Goal: Task Accomplishment & Management: Use online tool/utility

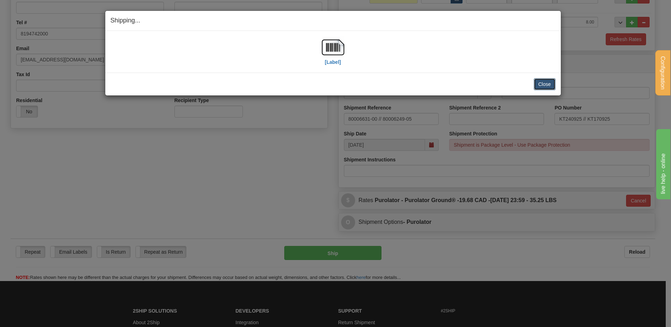
click at [541, 84] on button "Close" at bounding box center [545, 84] width 22 height 12
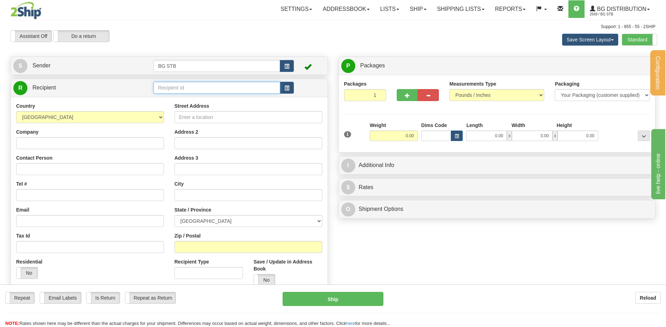
click at [202, 90] on input "text" at bounding box center [216, 88] width 126 height 12
type input "1180"
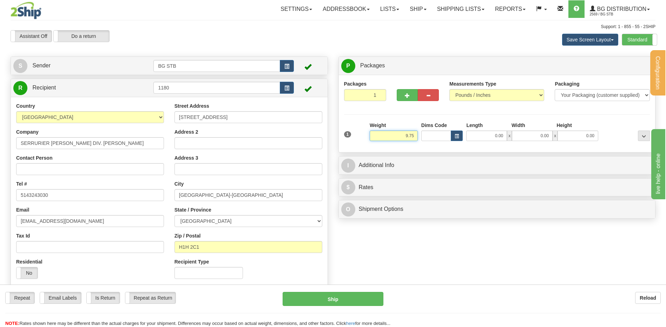
type input "9.75"
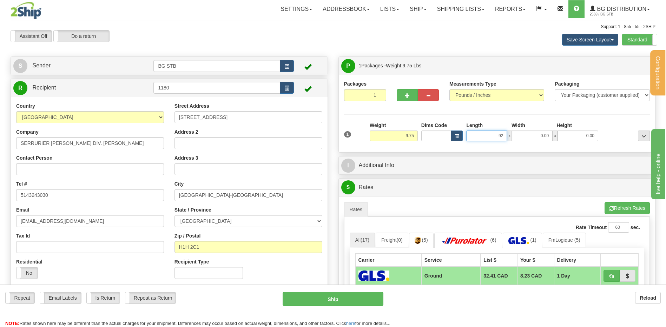
type input "92.00"
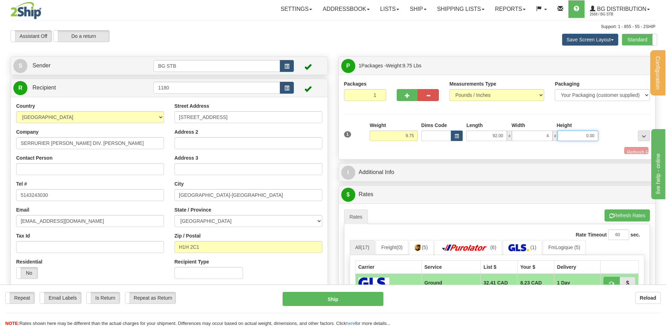
type input "4.00"
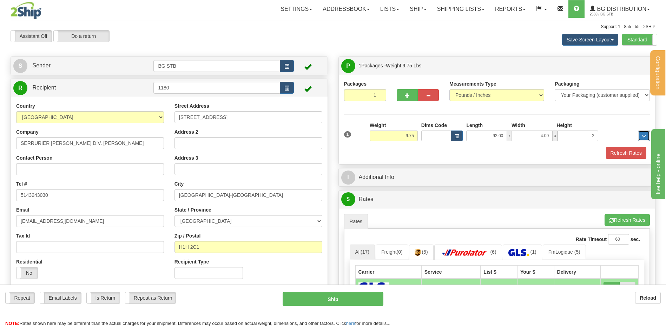
type input "2.00"
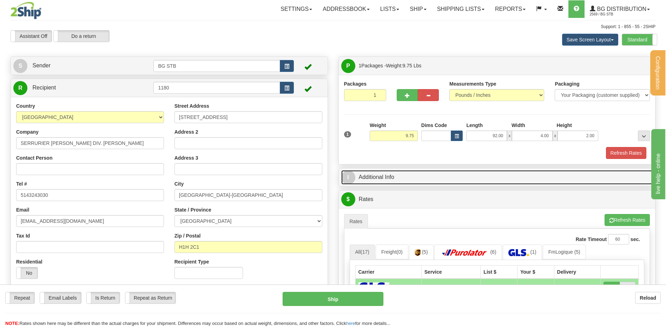
click at [385, 176] on link "I Additional Info" at bounding box center [497, 177] width 312 height 14
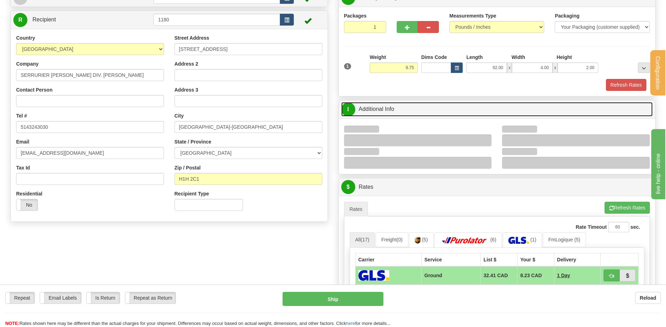
scroll to position [105, 0]
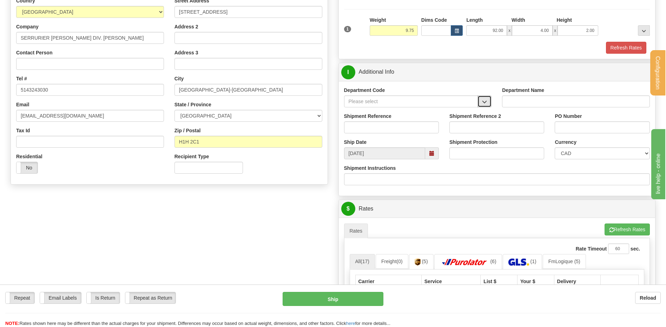
click at [485, 102] on span "button" at bounding box center [484, 102] width 5 height 5
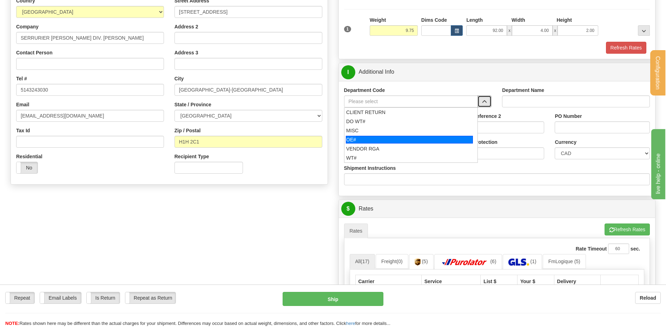
click at [403, 139] on div "OE#" at bounding box center [409, 140] width 127 height 8
type input "OE#"
type input "ORDERS"
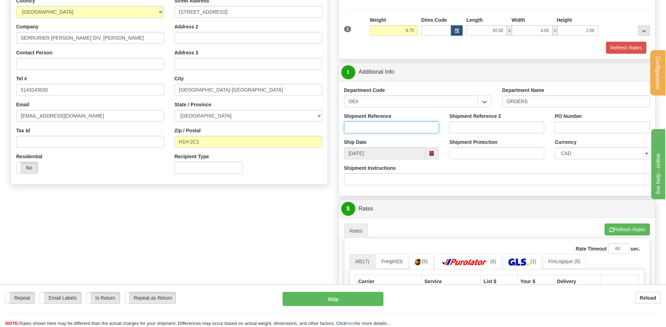
click at [393, 123] on input "Shipment Reference" at bounding box center [391, 127] width 95 height 12
type input "80007468-00"
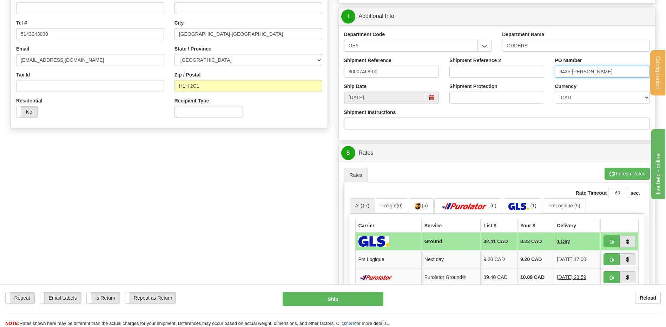
scroll to position [211, 0]
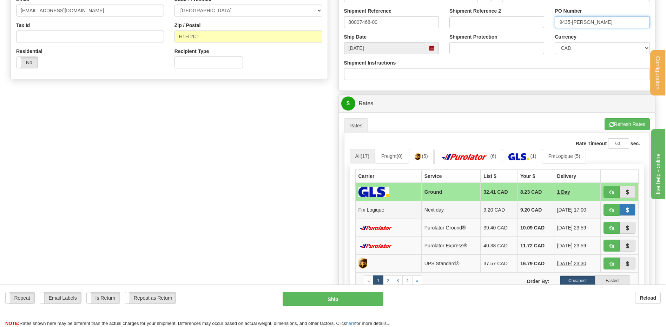
type input "9435-REMP"
click at [620, 206] on button "button" at bounding box center [628, 210] width 16 height 12
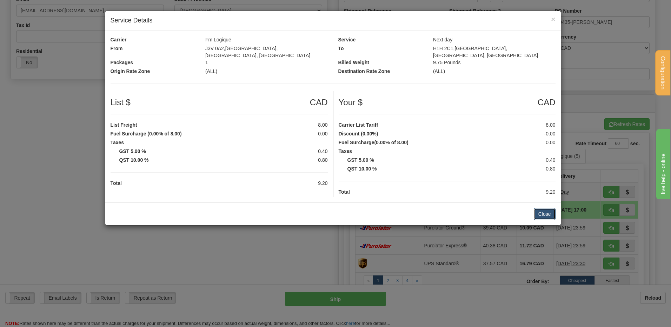
click at [543, 208] on button "Close" at bounding box center [545, 214] width 22 height 12
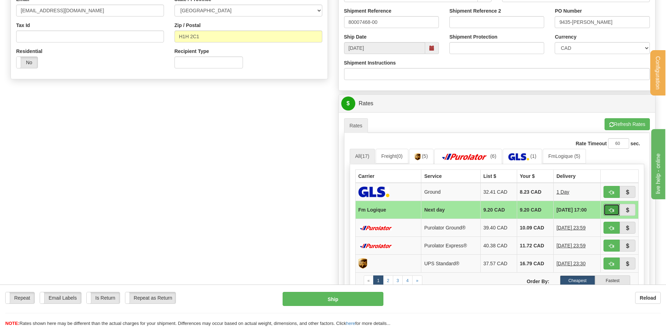
click at [604, 205] on button "button" at bounding box center [611, 210] width 16 height 12
type input "jour"
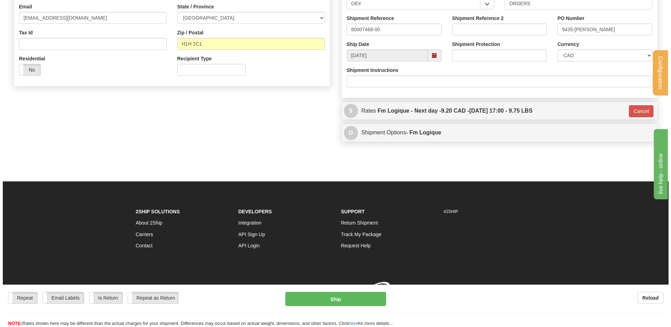
scroll to position [209, 0]
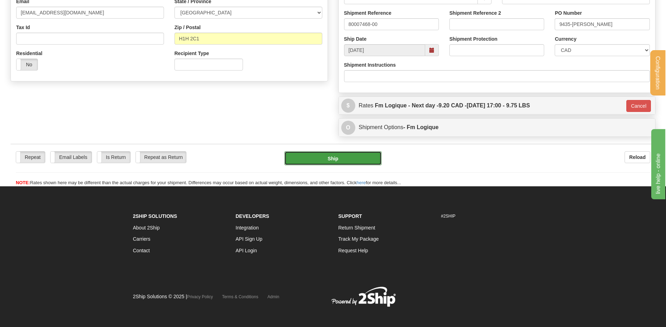
click at [335, 157] on button "Ship" at bounding box center [332, 158] width 97 height 14
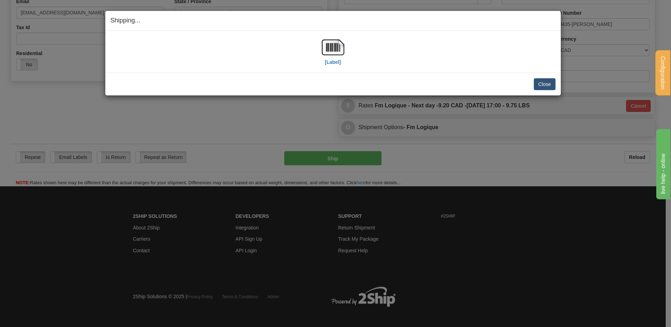
click at [316, 36] on div "[Label]" at bounding box center [333, 51] width 445 height 31
click at [326, 44] on img at bounding box center [333, 47] width 22 height 22
click at [537, 80] on button "Close" at bounding box center [545, 84] width 22 height 12
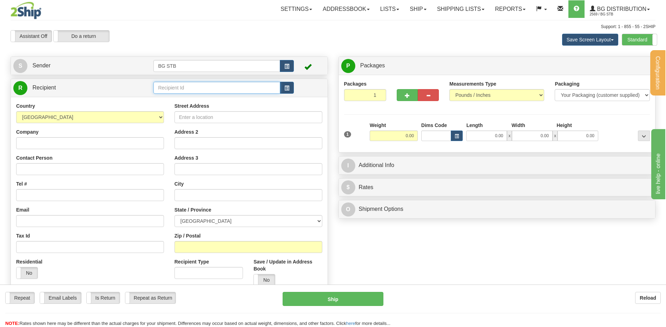
click at [189, 89] on input "text" at bounding box center [216, 88] width 126 height 12
type input "4016"
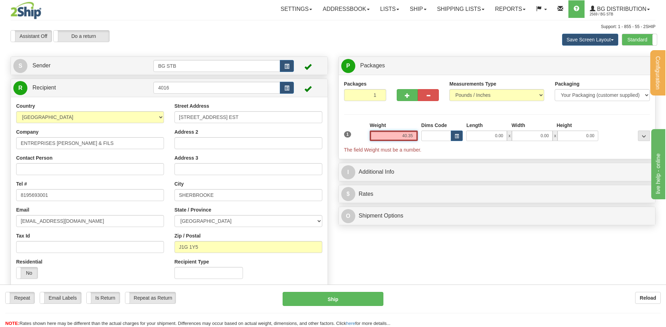
type input "40.35"
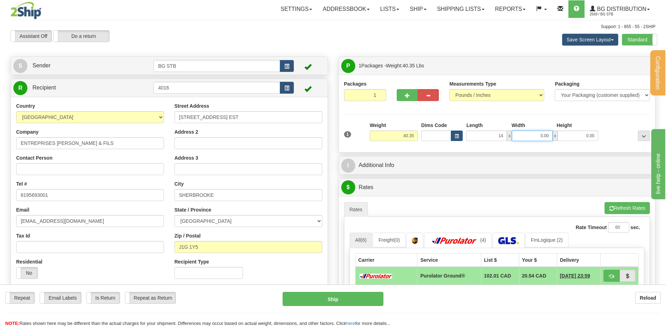
type input "14.00"
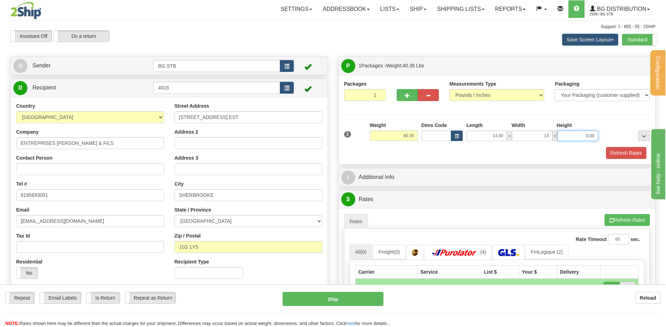
type input "13.00"
type input "9.00"
click at [409, 95] on span "button" at bounding box center [407, 95] width 5 height 5
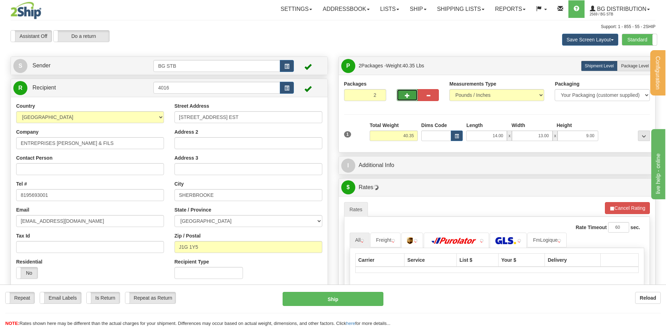
click at [408, 96] on span "button" at bounding box center [407, 95] width 5 height 5
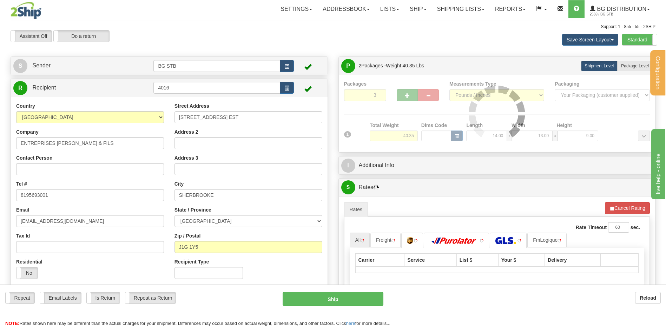
click at [408, 96] on div at bounding box center [497, 113] width 306 height 67
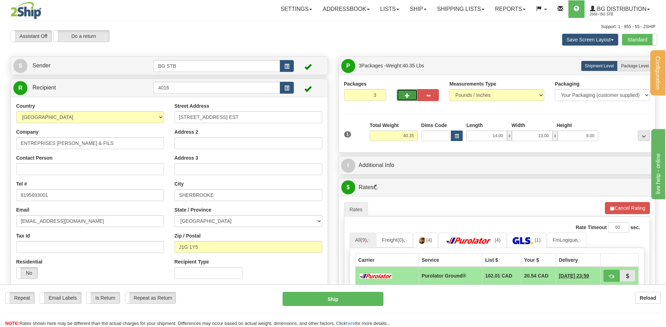
click at [408, 96] on span "button" at bounding box center [407, 95] width 5 height 5
type input "4"
click at [636, 69] on label "Package Level Pack.." at bounding box center [634, 66] width 35 height 11
radio input "true"
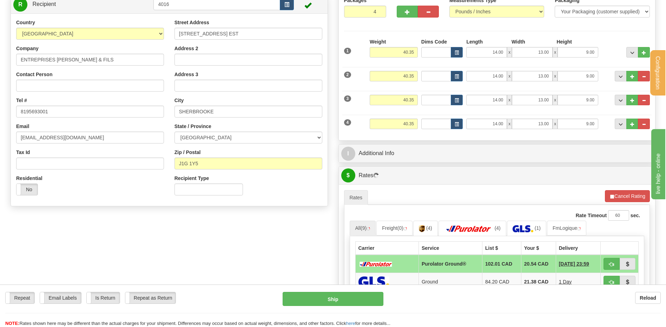
scroll to position [140, 0]
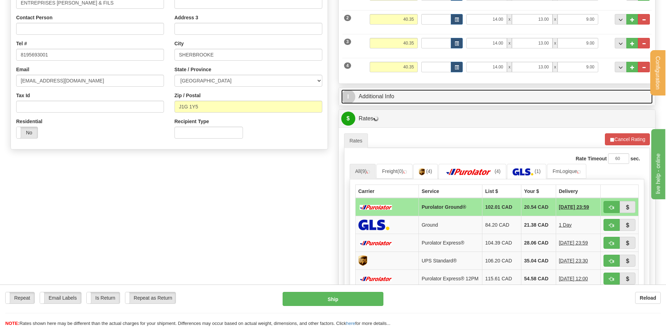
click at [398, 93] on link "I Additional Info" at bounding box center [497, 97] width 312 height 14
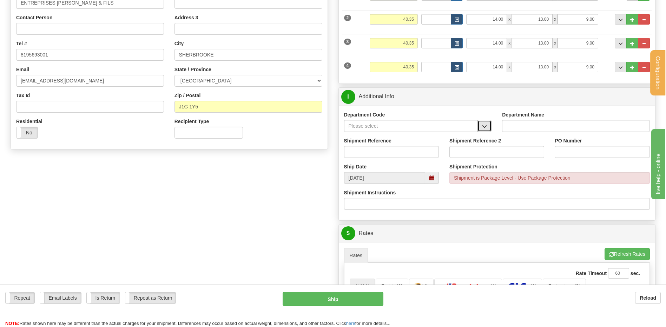
click at [484, 127] on span "button" at bounding box center [484, 126] width 5 height 5
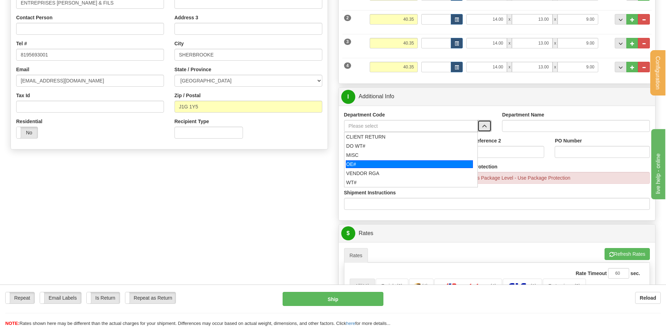
click at [378, 161] on div "OE#" at bounding box center [409, 164] width 127 height 8
type input "OE#"
type input "ORDERS"
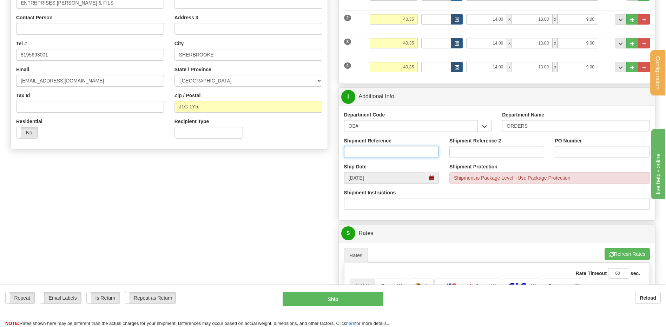
click at [378, 146] on input "Shipment Reference" at bounding box center [391, 152] width 95 height 12
type input "80007457-00"
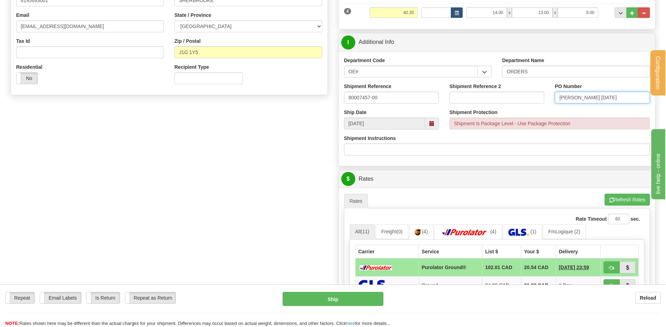
scroll to position [176, 0]
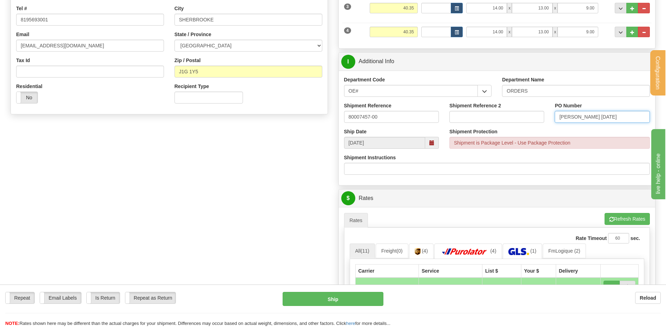
click at [586, 119] on input "DANIEL 09/1/25" at bounding box center [602, 117] width 95 height 12
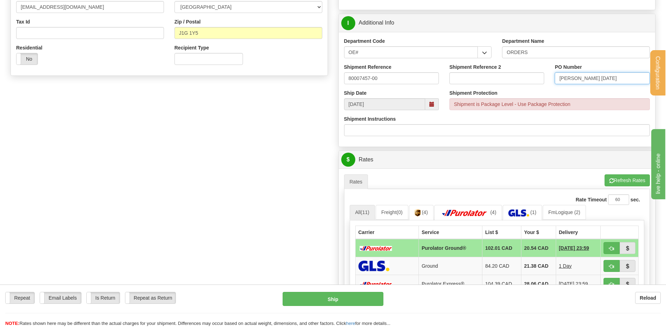
scroll to position [211, 0]
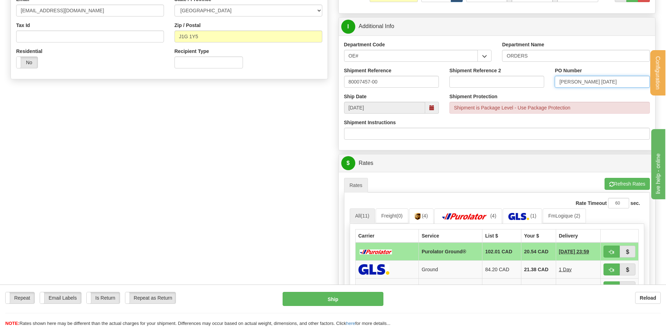
click at [590, 84] on input "DANIEL 09/01/25" at bounding box center [602, 82] width 95 height 12
click at [590, 82] on input "DANIEL 09/01/25" at bounding box center [602, 82] width 95 height 12
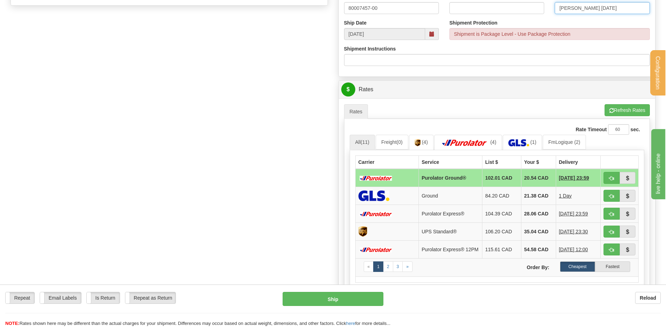
scroll to position [281, 0]
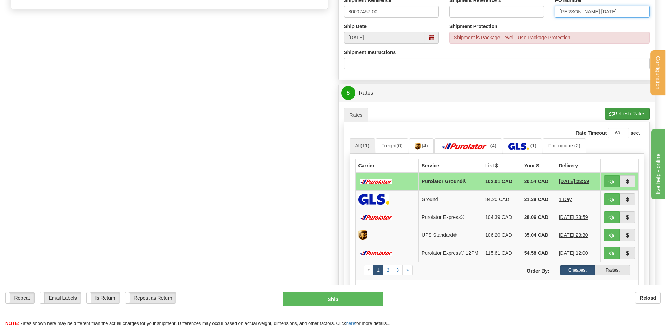
type input "DANIEL 09/10/25"
click at [617, 113] on button "Refresh Rates" at bounding box center [626, 114] width 45 height 12
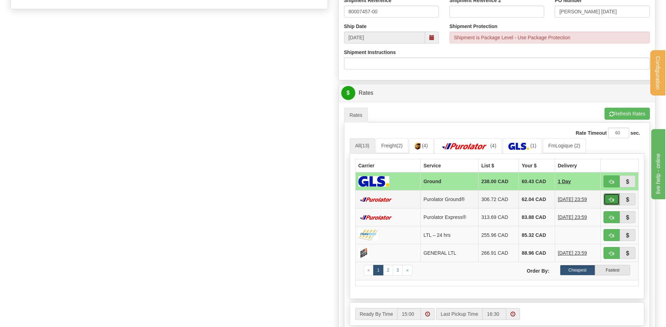
click at [614, 198] on button "button" at bounding box center [611, 199] width 16 height 12
type input "260"
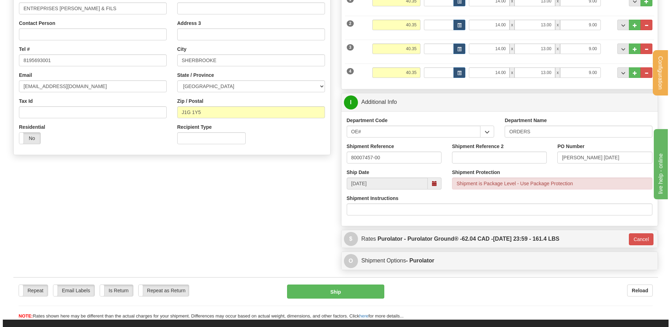
scroll to position [133, 0]
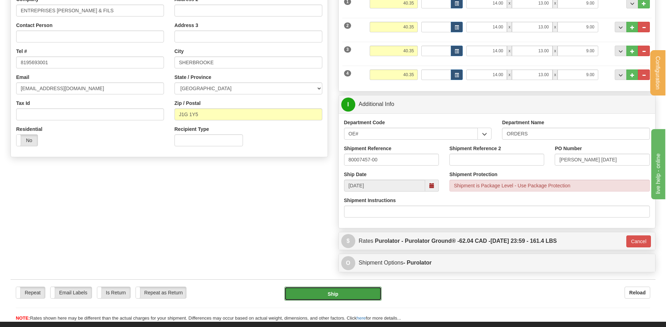
click at [336, 297] on button "Ship" at bounding box center [332, 294] width 97 height 14
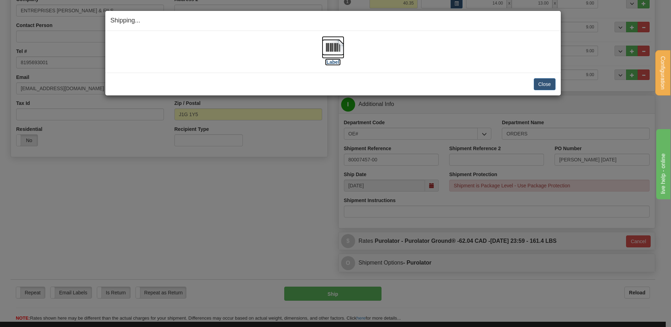
click at [339, 46] on img at bounding box center [333, 47] width 22 height 22
click at [554, 87] on button "Close" at bounding box center [545, 84] width 22 height 12
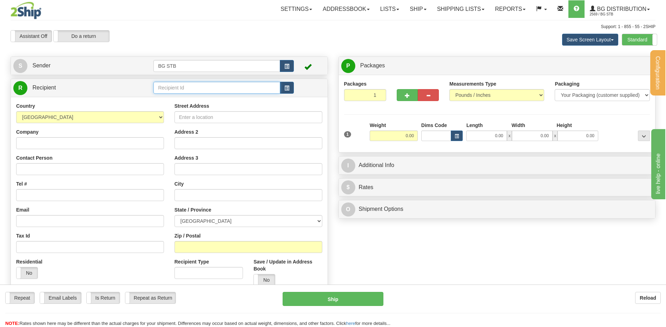
click at [178, 84] on input "text" at bounding box center [216, 88] width 126 height 12
type input "4092"
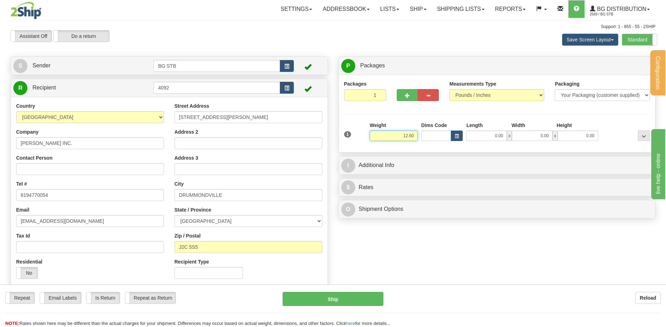
type input "12.60"
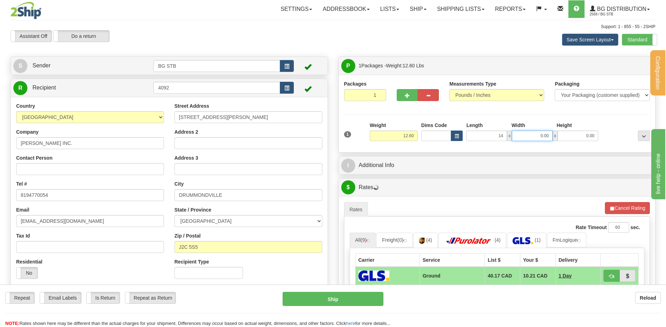
type input "14.00"
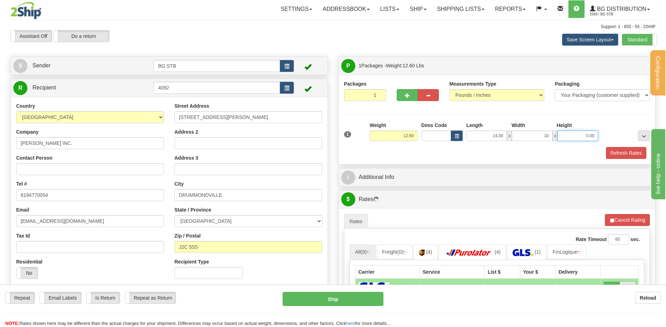
type input "10.00"
type input "9.00"
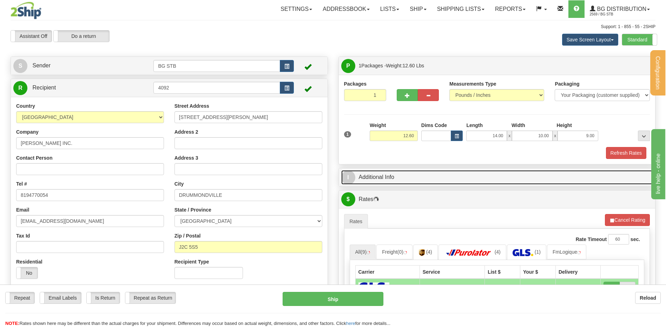
drag, startPoint x: 408, startPoint y: 176, endPoint x: 408, endPoint y: 181, distance: 5.3
click at [408, 176] on link "I Additional Info" at bounding box center [497, 177] width 312 height 14
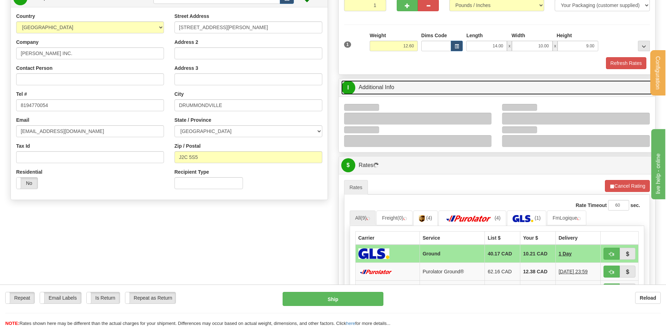
scroll to position [140, 0]
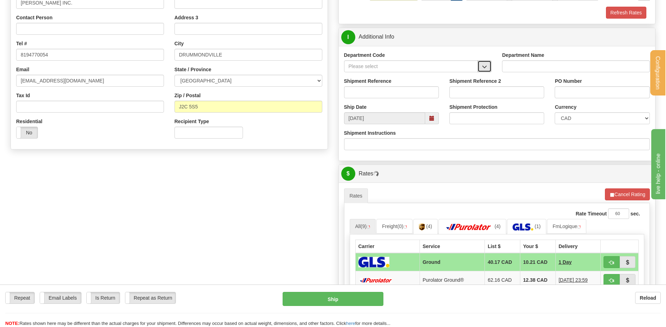
click at [488, 67] on button "button" at bounding box center [484, 66] width 14 height 12
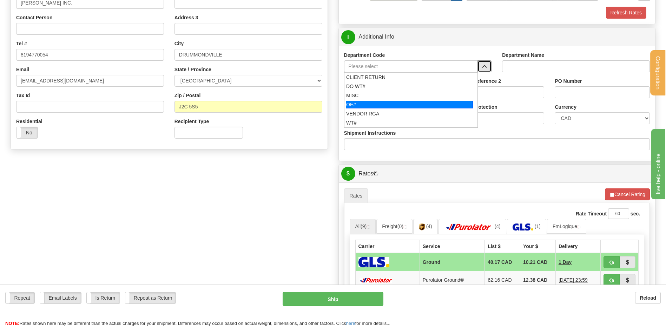
click at [398, 102] on div "OE#" at bounding box center [409, 105] width 127 height 8
type input "OE#"
type input "ORDERS"
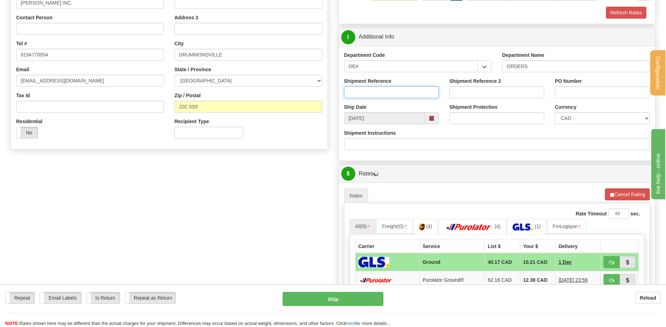
click at [397, 95] on input "Shipment Reference" at bounding box center [391, 92] width 95 height 12
type input "80007430-00"
type input "92397"
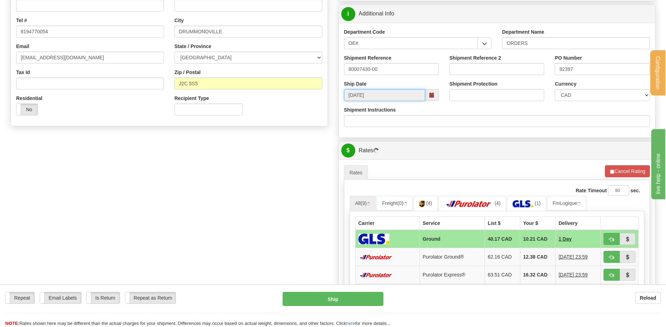
scroll to position [211, 0]
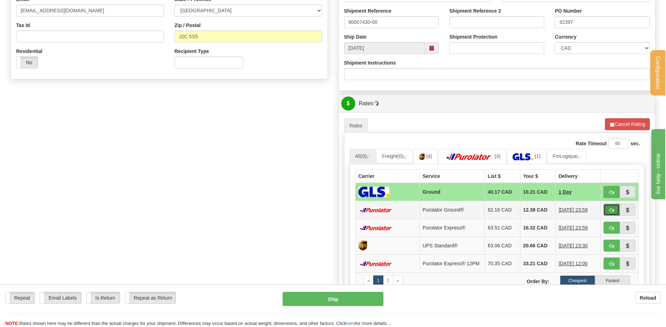
click at [610, 206] on button "button" at bounding box center [611, 210] width 16 height 12
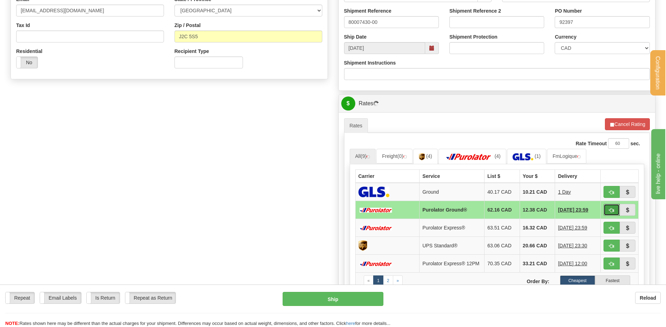
click at [611, 209] on span "button" at bounding box center [611, 210] width 5 height 5
click at [609, 209] on span "button" at bounding box center [611, 210] width 5 height 5
click at [610, 209] on span "button" at bounding box center [611, 210] width 5 height 5
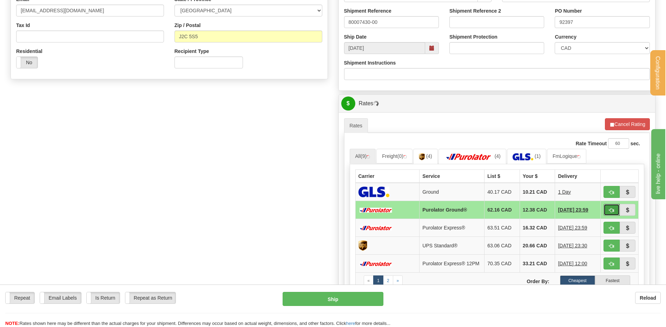
click at [610, 209] on span "button" at bounding box center [611, 210] width 5 height 5
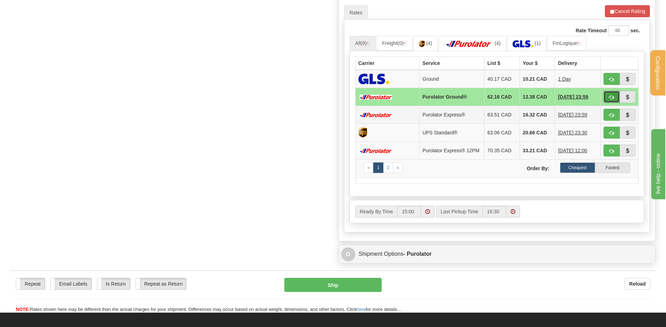
scroll to position [246, 0]
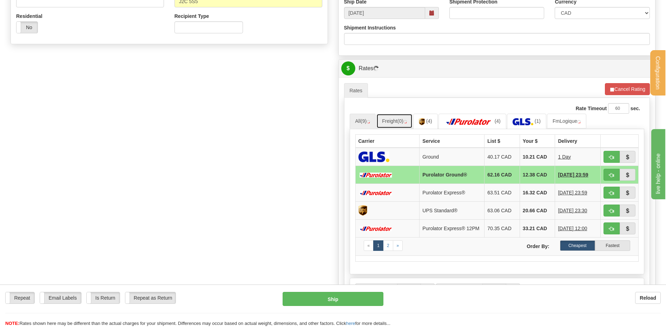
click at [399, 121] on link "Freight (0)" at bounding box center [394, 121] width 36 height 15
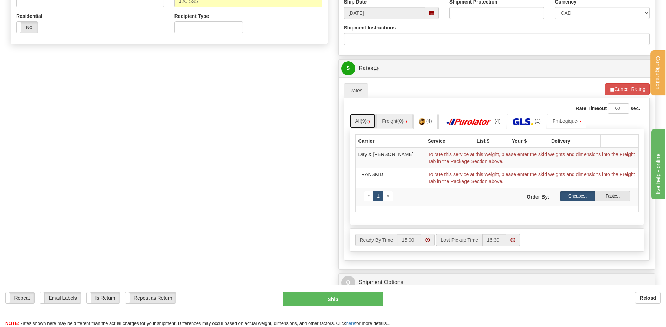
click at [361, 121] on link "All (9)" at bounding box center [363, 121] width 26 height 15
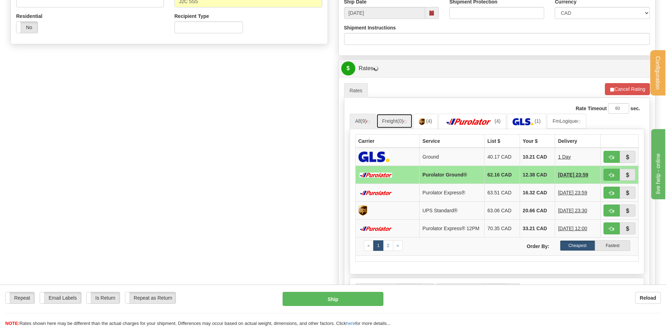
click at [387, 122] on link "Freight (0)" at bounding box center [394, 121] width 36 height 15
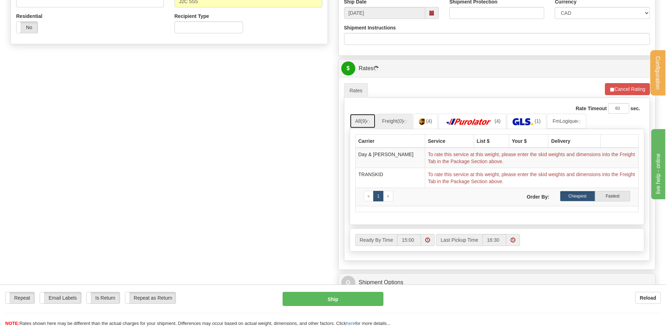
click at [366, 116] on link "All (9)" at bounding box center [363, 121] width 26 height 15
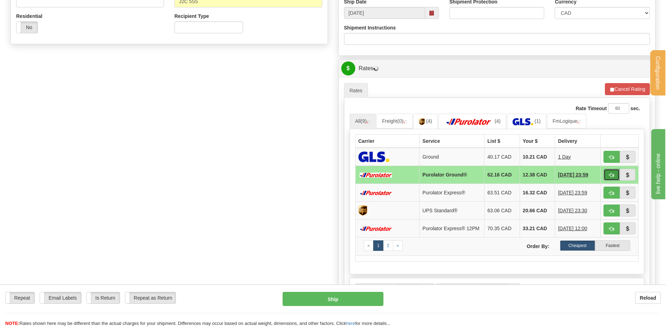
click at [617, 173] on button "button" at bounding box center [611, 175] width 16 height 12
click at [611, 176] on span "button" at bounding box center [611, 175] width 5 height 5
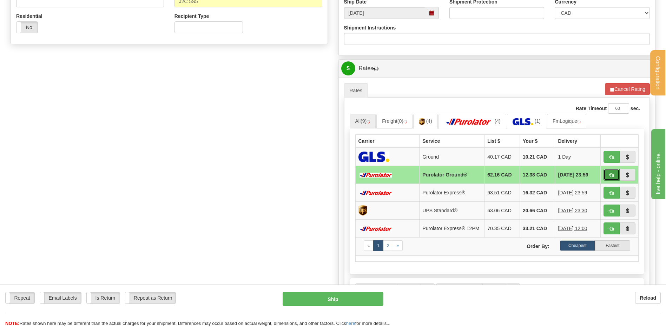
click at [611, 176] on span "button" at bounding box center [611, 175] width 5 height 5
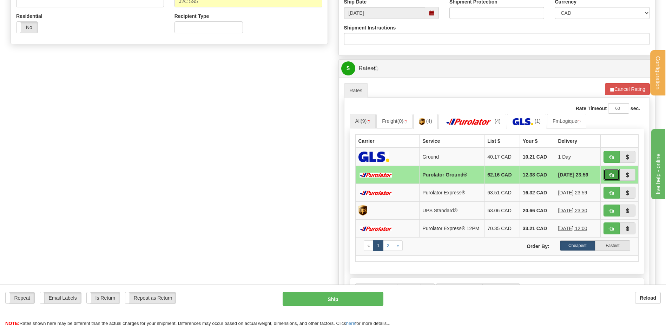
click at [611, 176] on span "button" at bounding box center [611, 175] width 5 height 5
click at [611, 174] on span "button" at bounding box center [611, 175] width 5 height 5
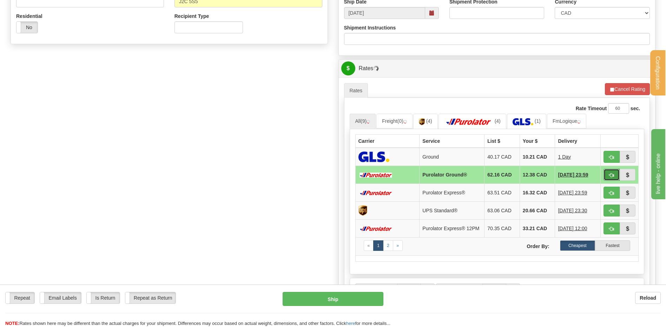
click at [611, 174] on span "button" at bounding box center [611, 175] width 5 height 5
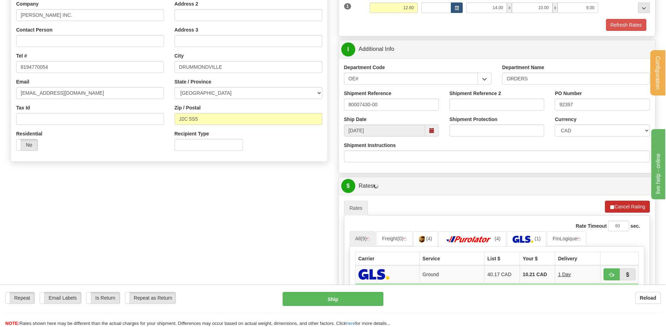
scroll to position [140, 0]
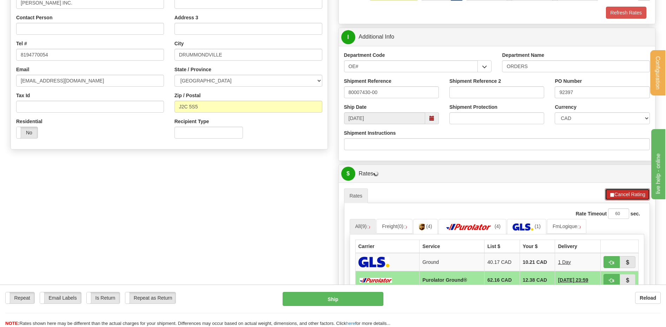
click at [605, 193] on button "Cancel Rating" at bounding box center [627, 194] width 45 height 12
click at [617, 192] on button "Refresh Rates" at bounding box center [626, 194] width 45 height 12
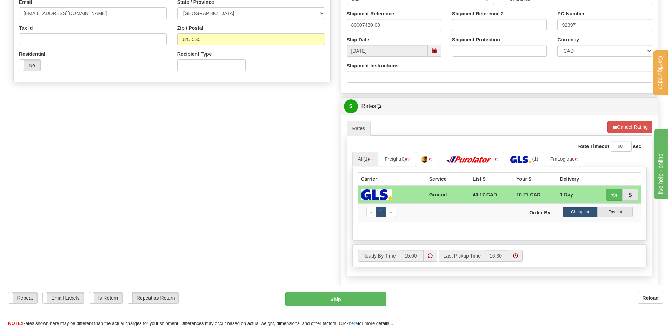
scroll to position [246, 0]
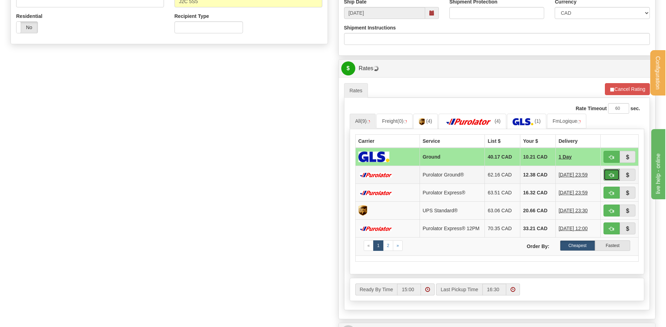
click at [607, 173] on button "button" at bounding box center [611, 175] width 16 height 12
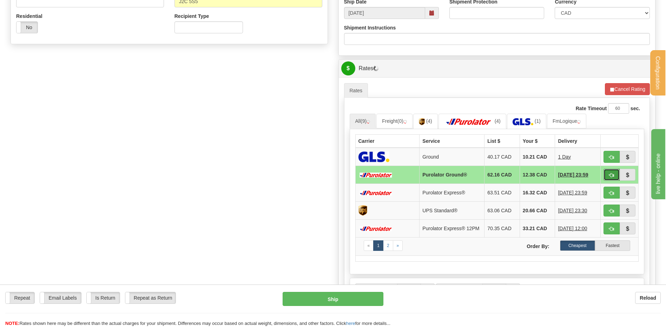
click at [609, 171] on button "button" at bounding box center [611, 175] width 16 height 12
click at [350, 297] on button "Ship" at bounding box center [333, 299] width 100 height 14
type input "260"
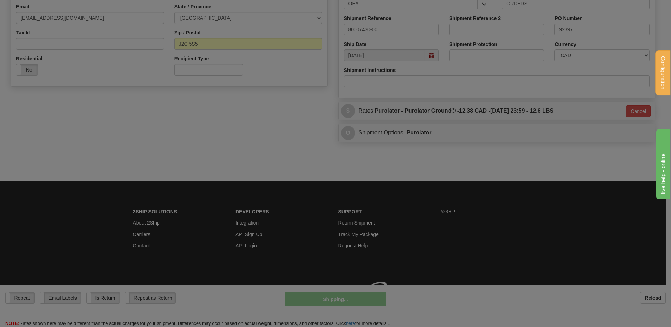
scroll to position [213, 0]
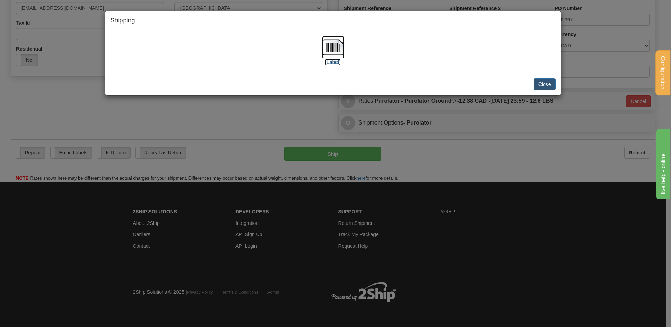
click at [332, 50] on img at bounding box center [333, 47] width 22 height 22
click at [539, 83] on button "Close" at bounding box center [545, 84] width 22 height 12
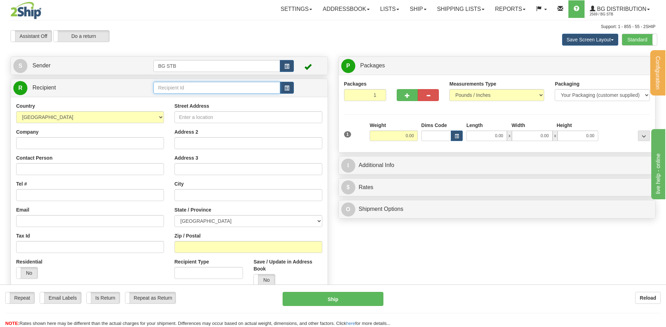
click at [163, 88] on input "text" at bounding box center [216, 88] width 126 height 12
type input "7110"
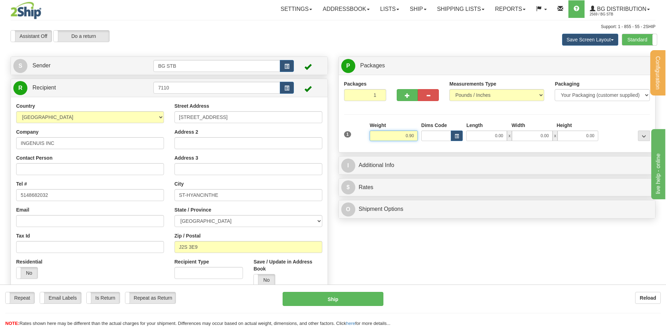
type input "0.90"
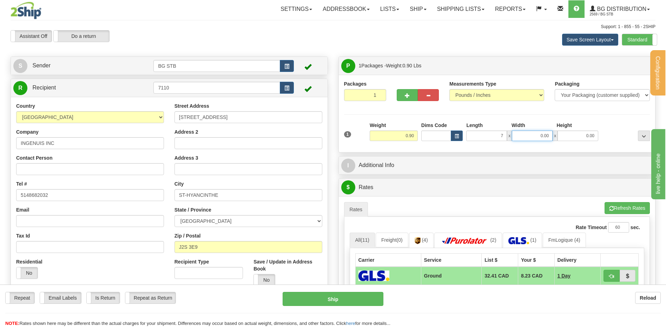
type input "7.00"
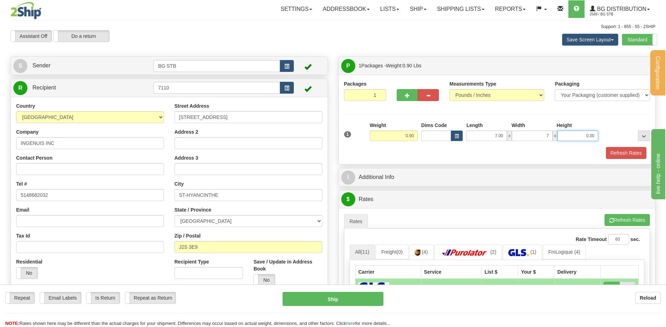
type input "7.00"
type input "6.00"
click at [420, 188] on div "P Packages 1 Packages - Weight: 0.90 Lbs Shipment Level Shipm. Package Level Pa…" at bounding box center [497, 266] width 328 height 419
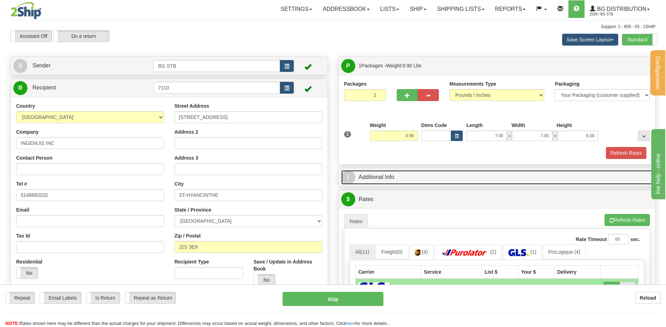
click at [415, 178] on link "I Additional Info" at bounding box center [497, 177] width 312 height 14
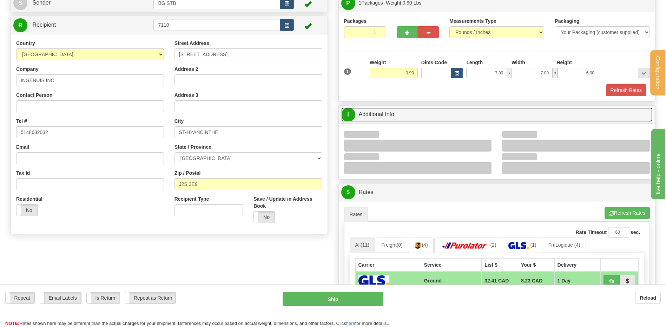
scroll to position [140, 0]
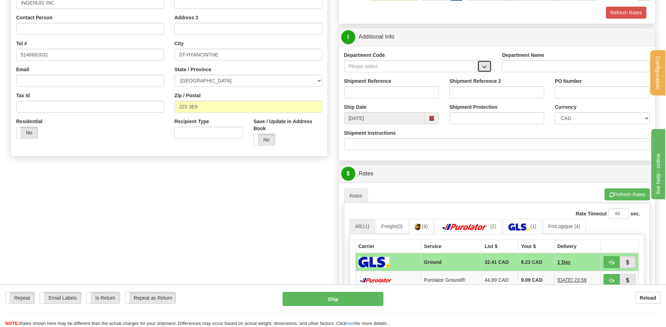
click at [487, 64] on button "button" at bounding box center [484, 66] width 14 height 12
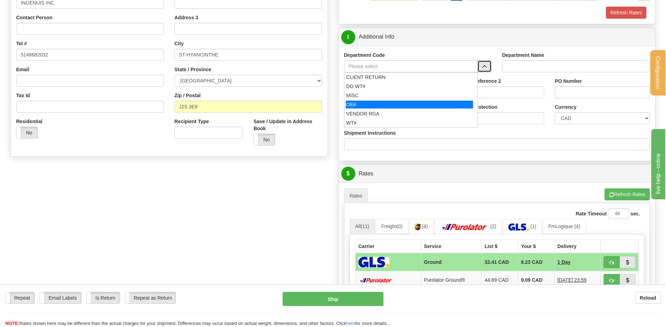
click at [355, 106] on div "OE#" at bounding box center [409, 105] width 127 height 8
type input "OE#"
type input "ORDERS"
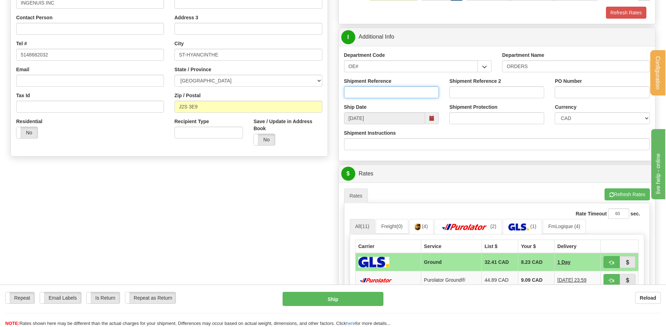
click at [361, 93] on input "Shipment Reference" at bounding box center [391, 92] width 95 height 12
type input "80007467-00"
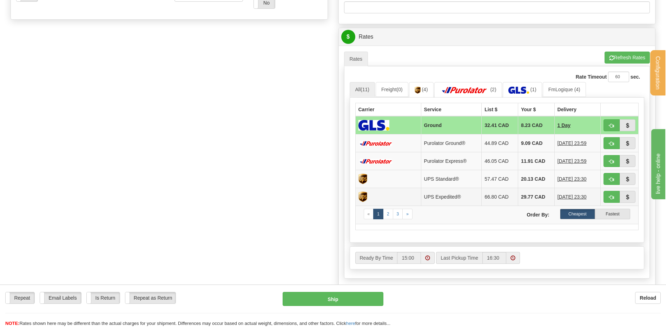
scroll to position [316, 0]
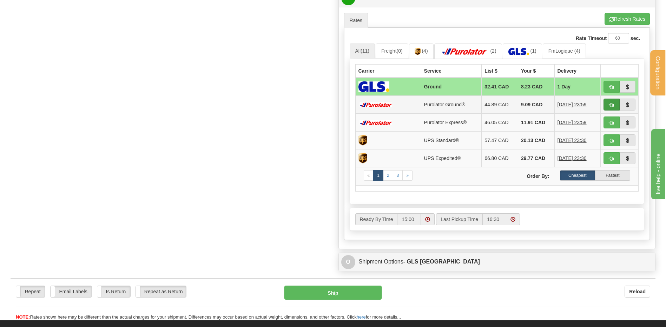
type input "3819"
click at [605, 102] on button "button" at bounding box center [611, 105] width 16 height 12
type input "260"
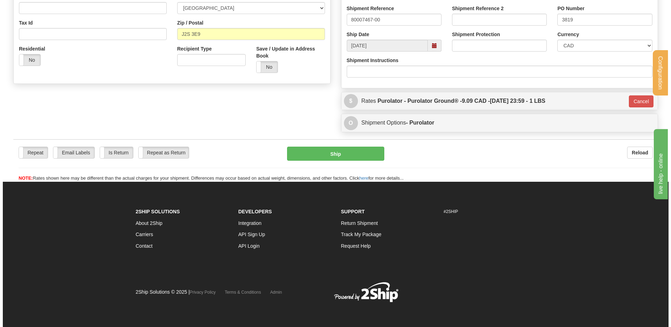
scroll to position [213, 0]
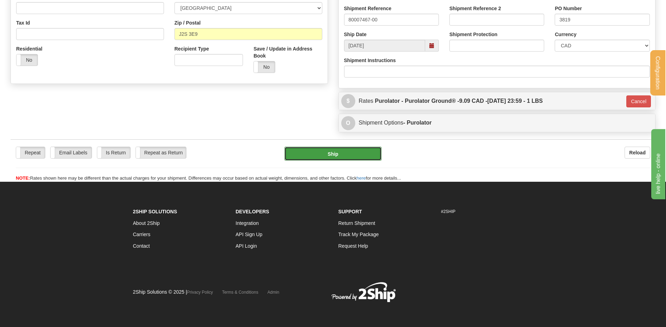
click at [318, 158] on button "Ship" at bounding box center [332, 154] width 97 height 14
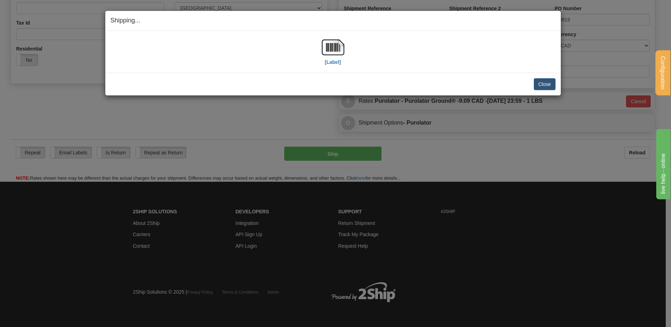
click at [344, 42] on div "[Label]" at bounding box center [333, 51] width 445 height 31
click at [337, 47] on img at bounding box center [333, 47] width 22 height 22
drag, startPoint x: 553, startPoint y: 87, endPoint x: 498, endPoint y: 101, distance: 57.3
click at [553, 87] on button "Close" at bounding box center [545, 84] width 22 height 12
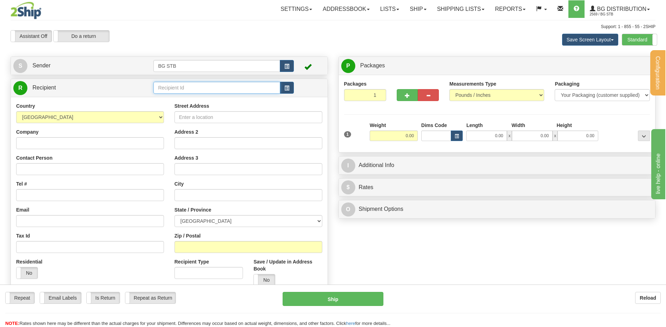
drag, startPoint x: 195, startPoint y: 92, endPoint x: 200, endPoint y: 92, distance: 5.3
click at [195, 92] on input "text" at bounding box center [216, 88] width 126 height 12
type input "20073"
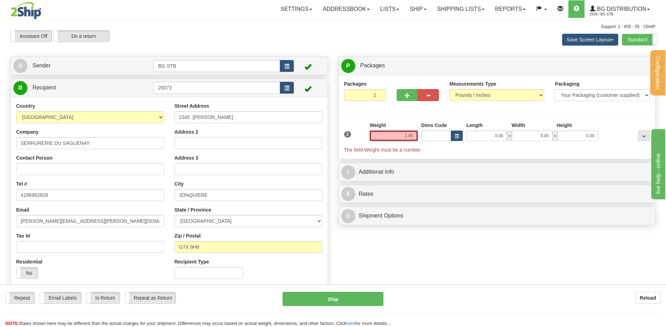
type input "1.05"
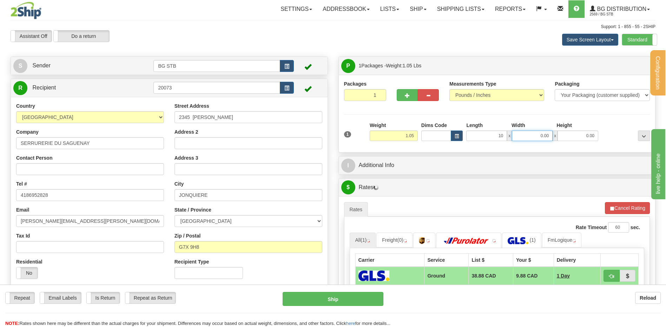
type input "10.00"
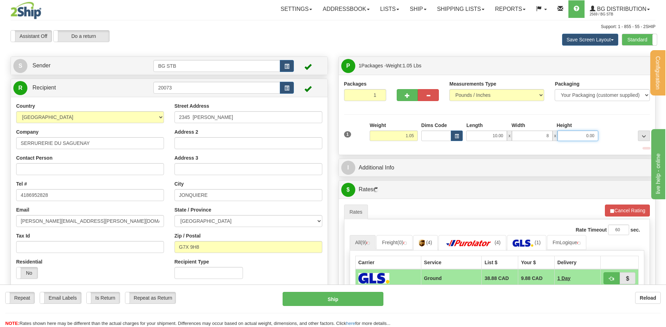
type input "8.00"
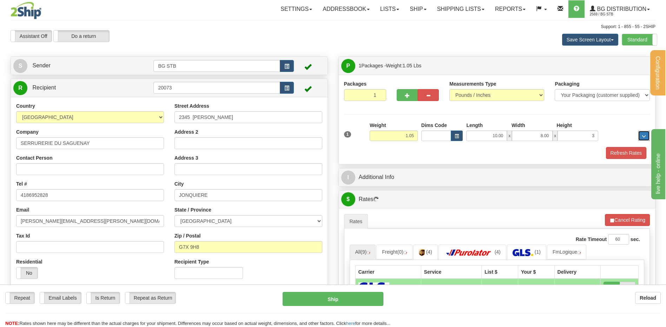
type input "3.00"
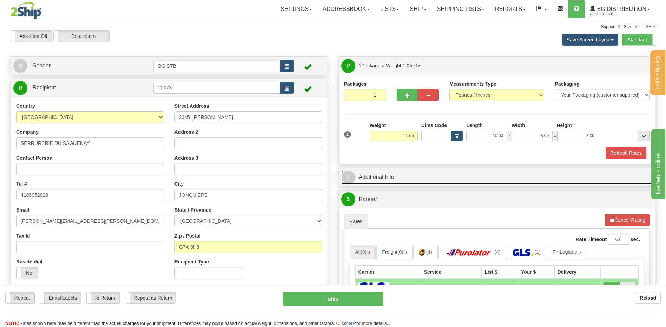
click at [373, 183] on link "I Additional Info" at bounding box center [497, 177] width 312 height 14
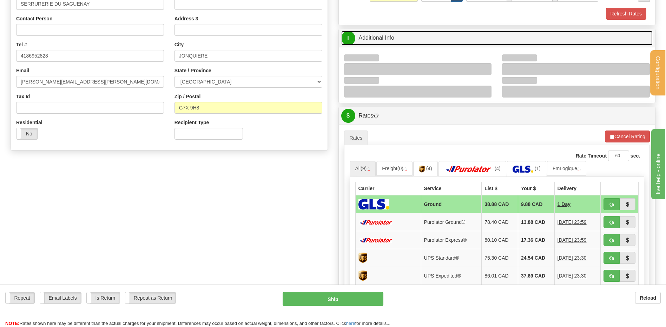
scroll to position [140, 0]
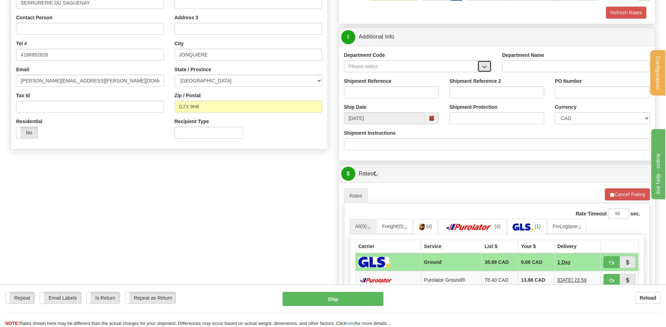
click at [482, 67] on button "button" at bounding box center [484, 66] width 14 height 12
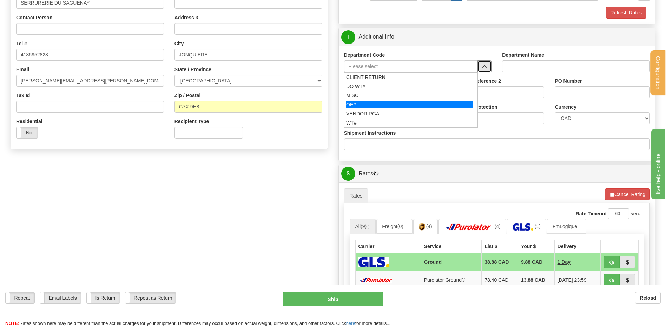
click at [420, 102] on div "OE#" at bounding box center [409, 105] width 127 height 8
type input "OE#"
type input "ORDERS"
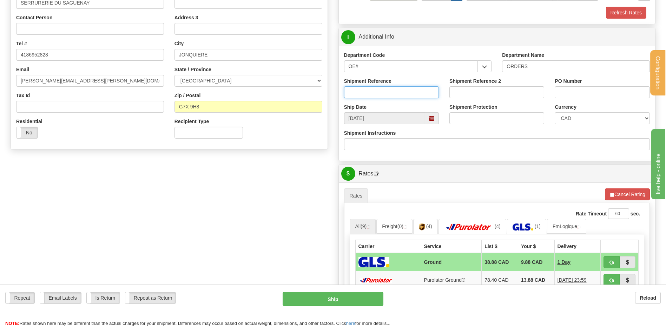
click at [415, 96] on input "Shipment Reference" at bounding box center [391, 92] width 95 height 12
type input "80007465-00"
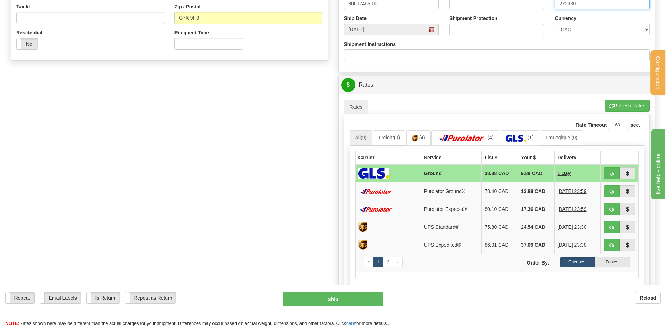
scroll to position [281, 0]
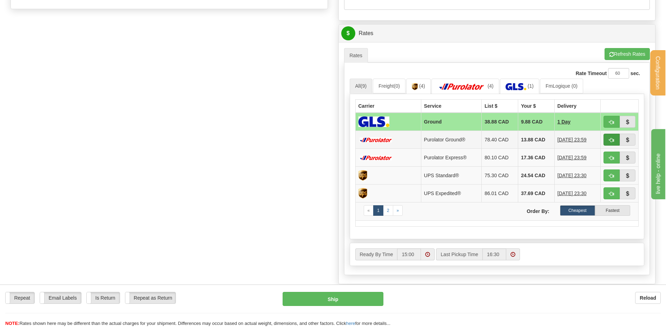
type input "272930"
click at [611, 139] on span "button" at bounding box center [611, 140] width 5 height 5
type input "260"
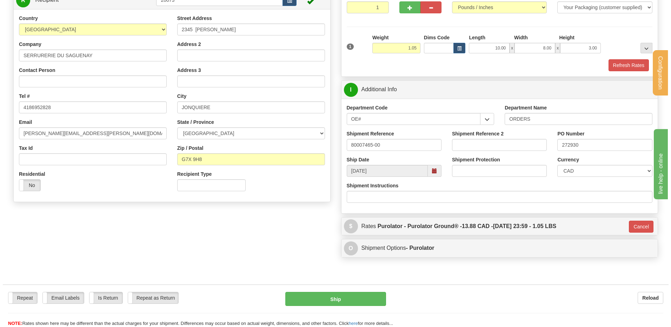
scroll to position [183, 0]
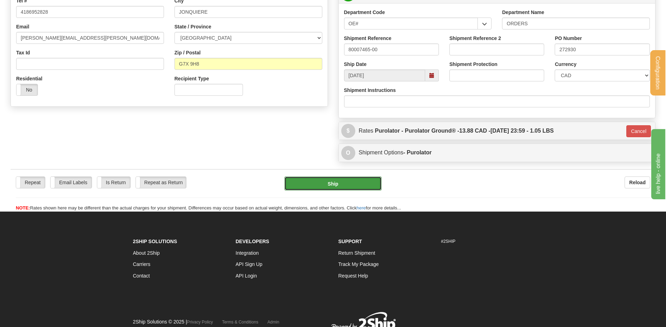
click at [336, 180] on button "Ship" at bounding box center [332, 184] width 97 height 14
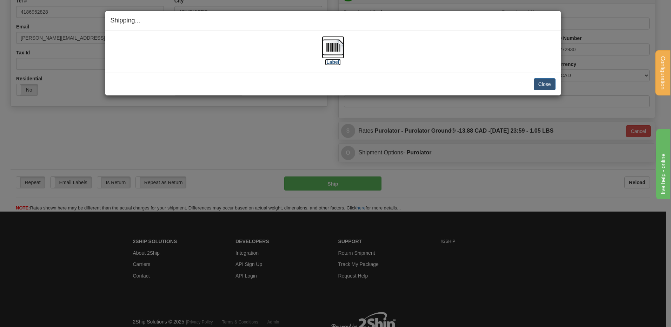
click at [331, 38] on img at bounding box center [333, 47] width 22 height 22
click at [542, 80] on button "Close" at bounding box center [545, 84] width 22 height 12
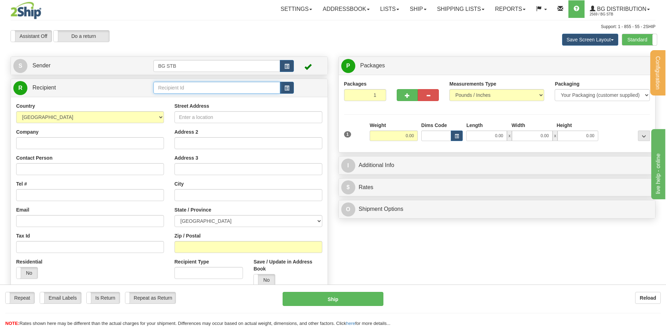
click at [198, 91] on input "text" at bounding box center [216, 88] width 126 height 12
type input "1032"
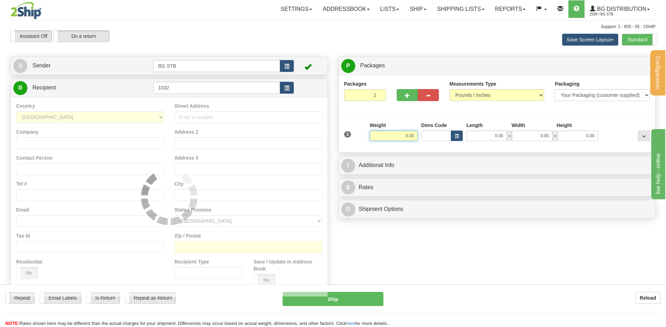
click at [395, 132] on input "0.00" at bounding box center [394, 136] width 48 height 11
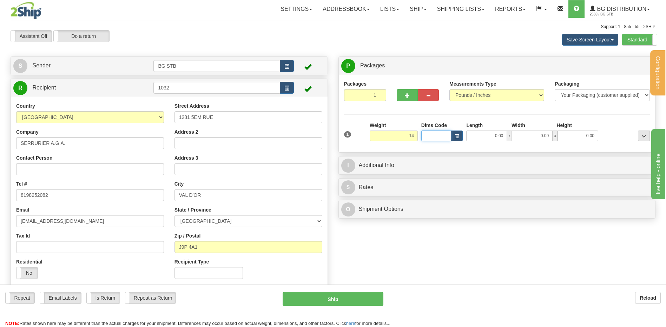
type input "14.00"
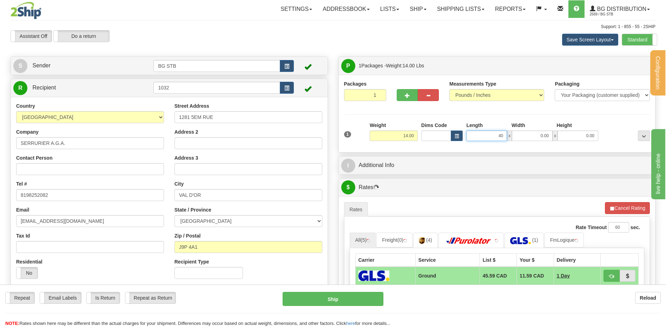
type input "40.00"
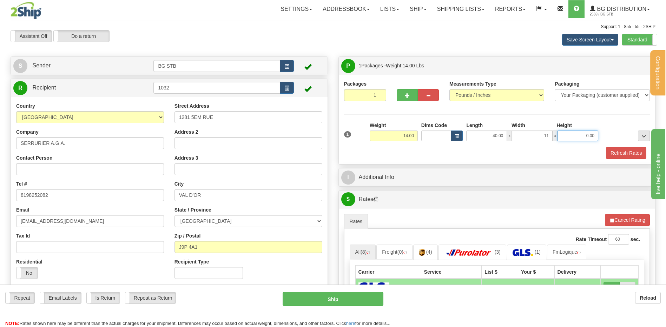
type input "11.00"
drag, startPoint x: 571, startPoint y: 145, endPoint x: 573, endPoint y: 140, distance: 4.9
click at [571, 145] on div "1 Weight 14.00 Dims Code x x" at bounding box center [497, 134] width 310 height 25
click at [573, 140] on input "0.00" at bounding box center [577, 136] width 41 height 11
type input "6.00"
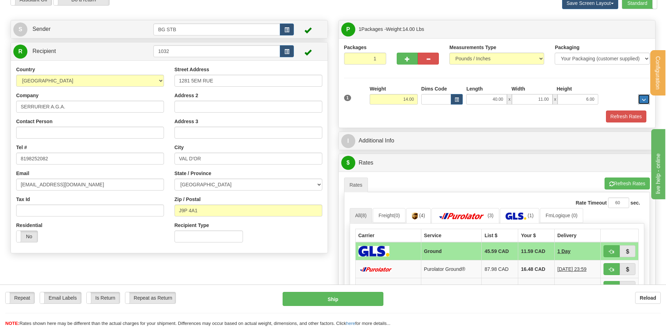
scroll to position [70, 0]
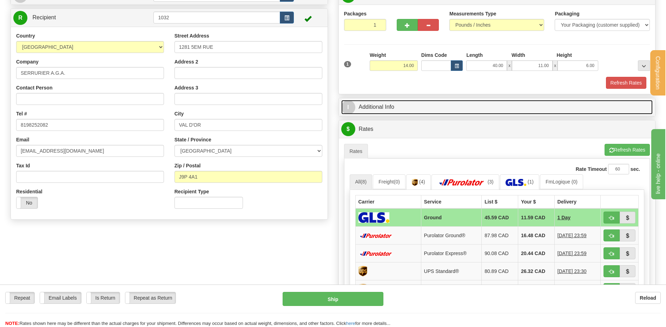
drag, startPoint x: 425, startPoint y: 104, endPoint x: 430, endPoint y: 98, distance: 7.5
click at [425, 104] on link "I Additional Info" at bounding box center [497, 107] width 312 height 14
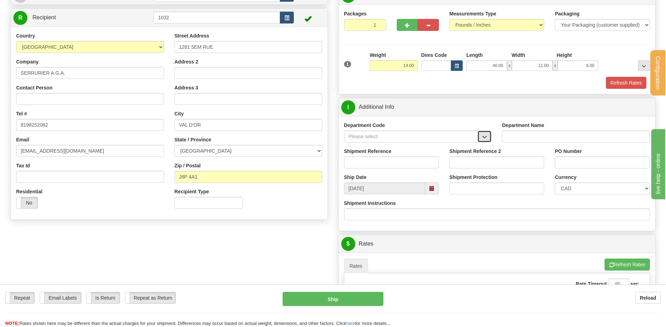
click at [483, 134] on button "button" at bounding box center [484, 137] width 14 height 12
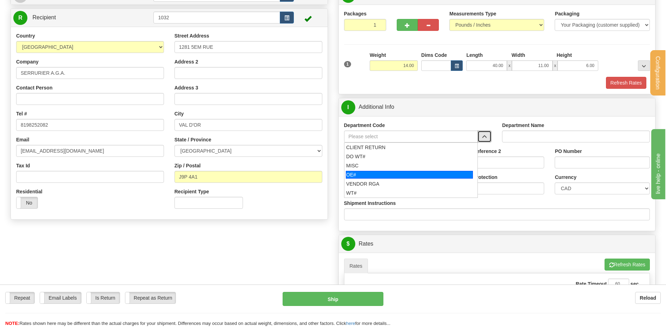
click at [370, 176] on div "OE#" at bounding box center [409, 175] width 127 height 8
type input "OE#"
type input "ORDERS"
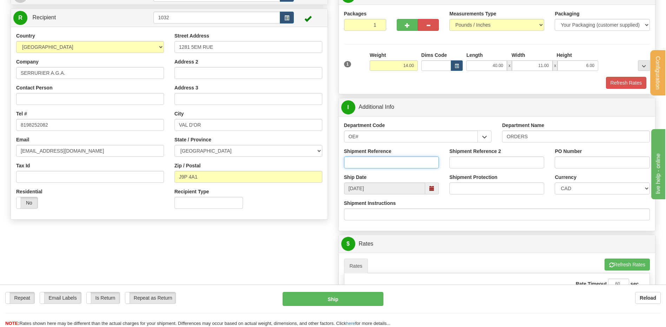
click at [373, 162] on input "Shipment Reference" at bounding box center [391, 163] width 95 height 12
type input "80007455-00"
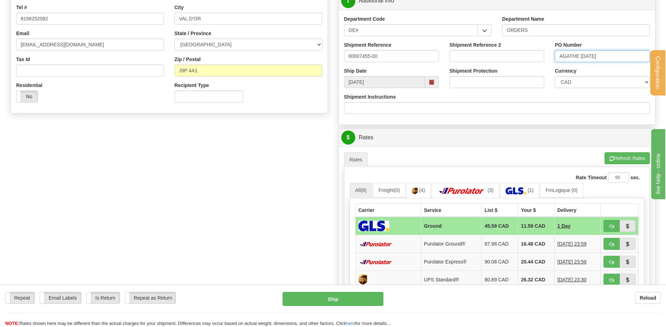
scroll to position [246, 0]
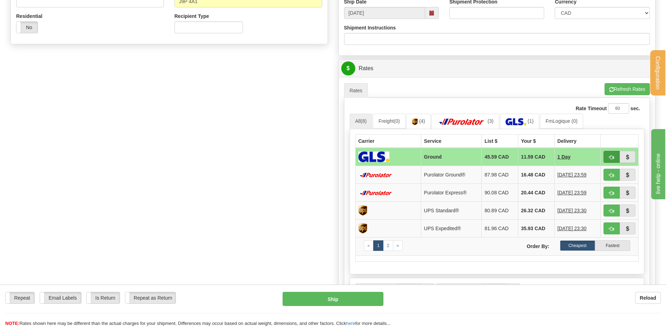
type input "AGATHE 9OCT"
drag, startPoint x: 609, startPoint y: 160, endPoint x: 604, endPoint y: 163, distance: 5.8
click at [609, 160] on button "button" at bounding box center [611, 157] width 16 height 12
type input "1"
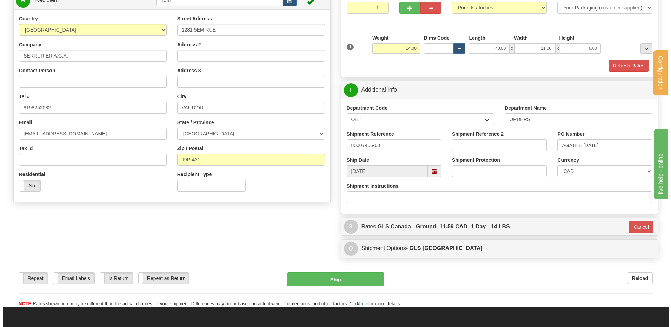
scroll to position [78, 0]
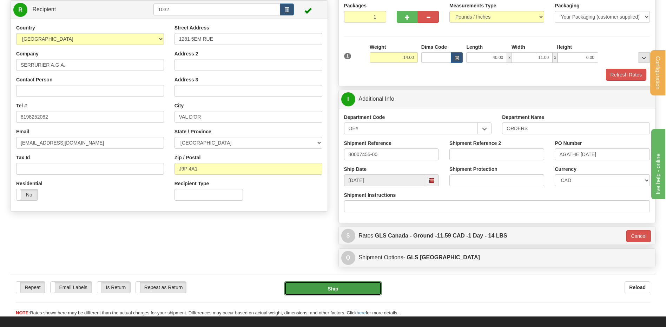
click at [314, 290] on button "Ship" at bounding box center [332, 289] width 97 height 14
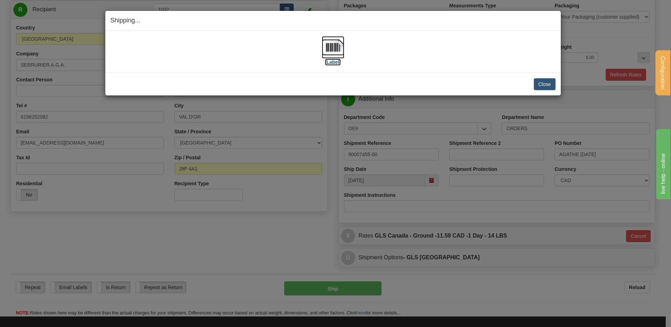
click at [333, 46] on img at bounding box center [333, 47] width 22 height 22
click at [547, 79] on button "Close" at bounding box center [545, 84] width 22 height 12
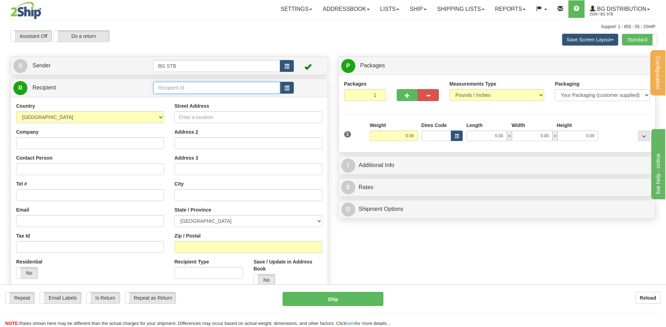
click at [199, 82] on input "text" at bounding box center [216, 88] width 126 height 12
type input "4107"
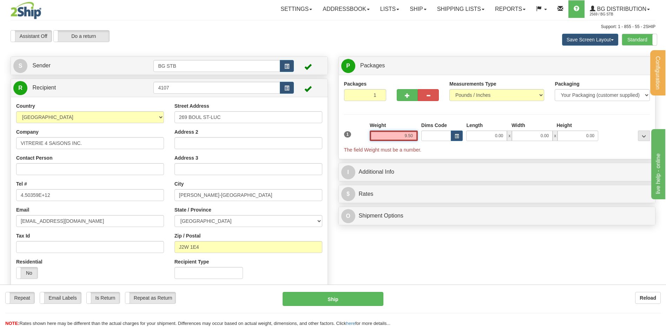
type input "9.50"
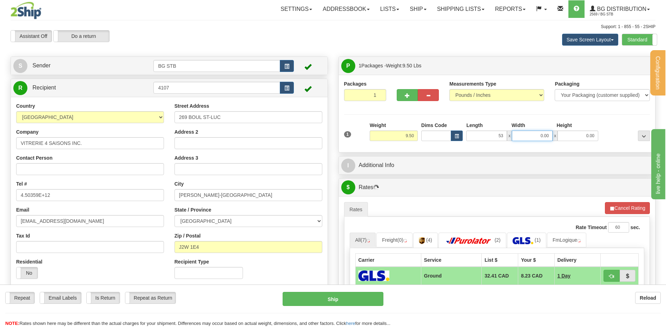
type input "53.00"
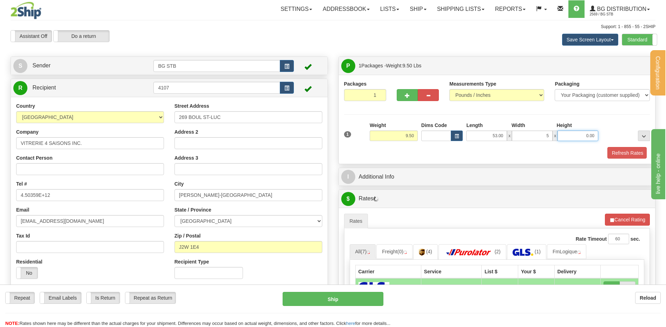
type input "5.00"
drag, startPoint x: 381, startPoint y: 186, endPoint x: 381, endPoint y: 181, distance: 4.9
click at [381, 185] on div "I Additional Info" at bounding box center [496, 177] width 317 height 19
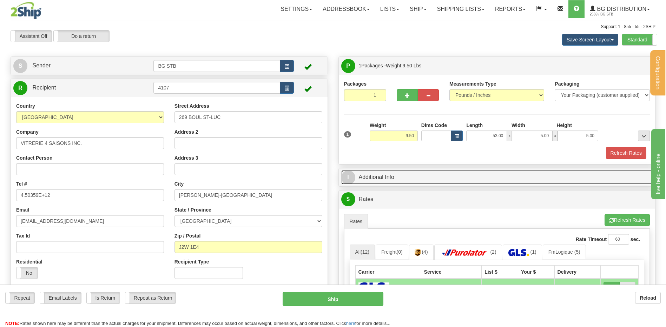
click at [381, 181] on link "I Additional Info" at bounding box center [497, 177] width 312 height 14
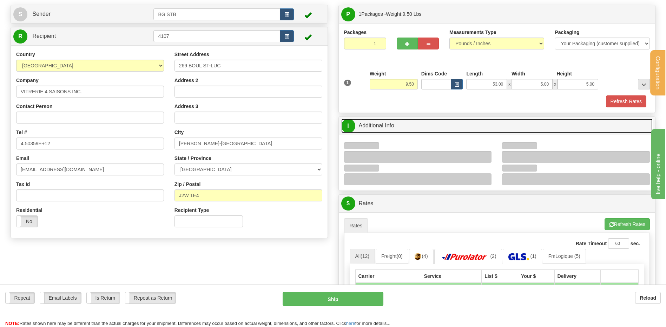
scroll to position [105, 0]
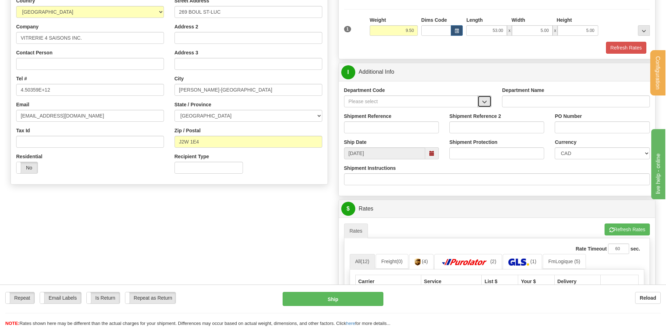
click at [482, 101] on span "button" at bounding box center [484, 102] width 5 height 5
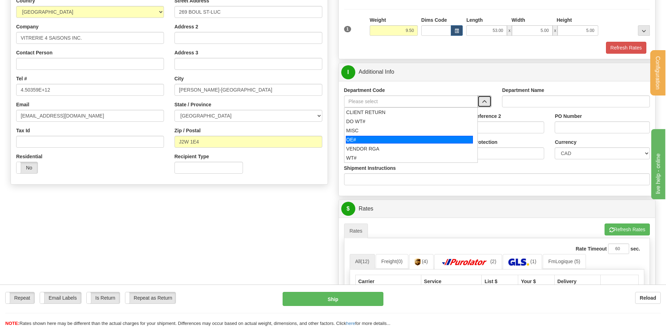
click at [375, 140] on div "OE#" at bounding box center [409, 140] width 127 height 8
type input "OE#"
type input "ORDERS"
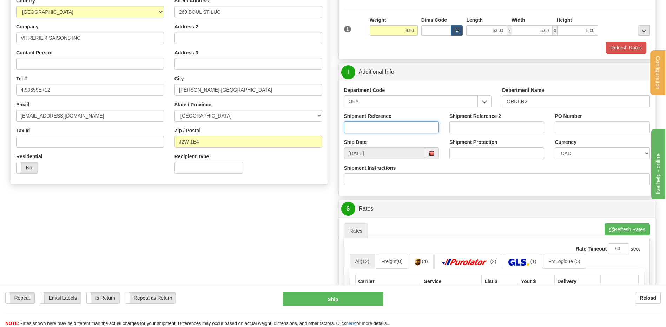
click at [374, 130] on input "Shipment Reference" at bounding box center [391, 127] width 95 height 12
click at [399, 120] on div "Shipment Reference 80004925-0" at bounding box center [391, 123] width 95 height 21
click at [395, 124] on input "80004925-0" at bounding box center [391, 127] width 95 height 12
type input "80004925-00"
click at [569, 123] on input "PO Number" at bounding box center [602, 127] width 95 height 12
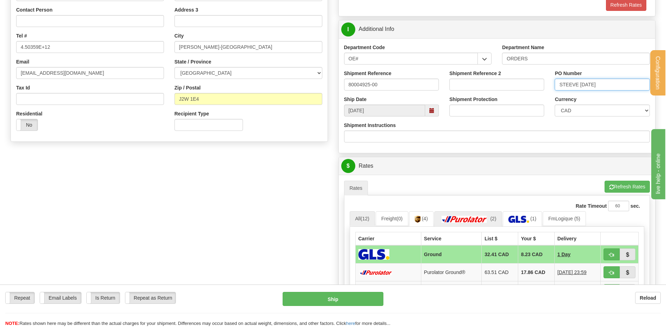
scroll to position [211, 0]
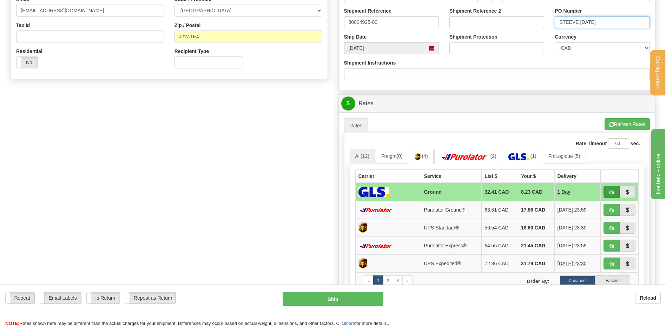
type input "STEEVE [DATE]"
click at [607, 191] on button "button" at bounding box center [611, 192] width 16 height 12
type input "1"
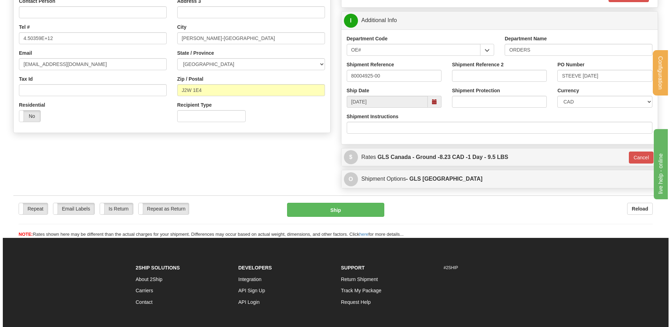
scroll to position [70, 0]
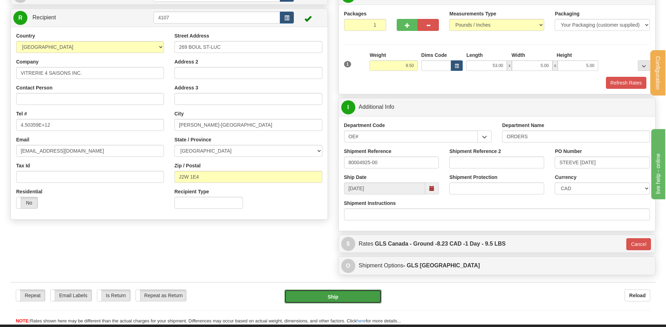
click at [326, 295] on button "Ship" at bounding box center [332, 297] width 97 height 14
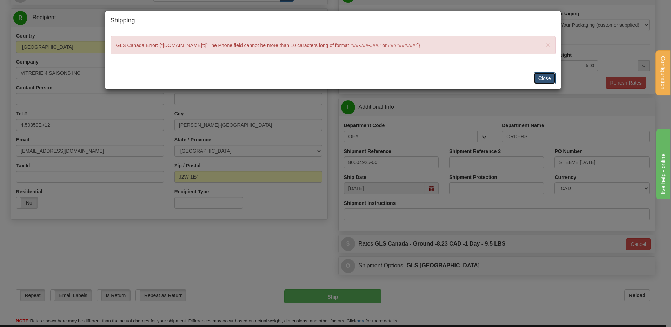
click at [537, 78] on button "Close" at bounding box center [545, 78] width 22 height 12
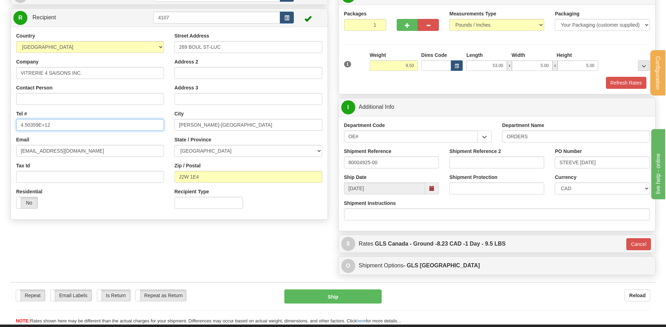
drag, startPoint x: 75, startPoint y: 122, endPoint x: -48, endPoint y: 125, distance: 123.6
click at [0, 125] on html "Training Course Close Configuration My Configuration Panel Close" at bounding box center [333, 93] width 666 height 327
type input "4503594884224"
click at [343, 289] on div "Repeat Repeat Email Labels Email Labels Edit Is Return Is Return Repeat as Retu…" at bounding box center [333, 303] width 645 height 42
click at [337, 295] on button "Ship" at bounding box center [332, 297] width 97 height 14
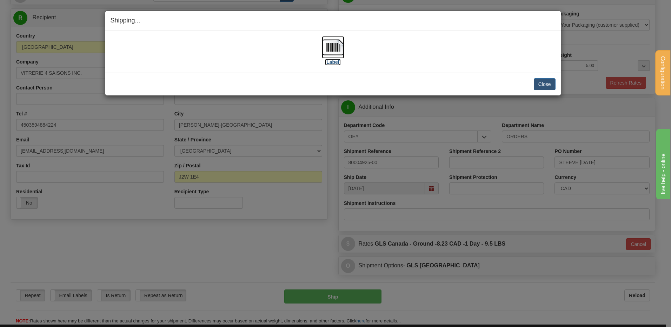
click at [333, 41] on img at bounding box center [333, 47] width 22 height 22
